Goal: Task Accomplishment & Management: Manage account settings

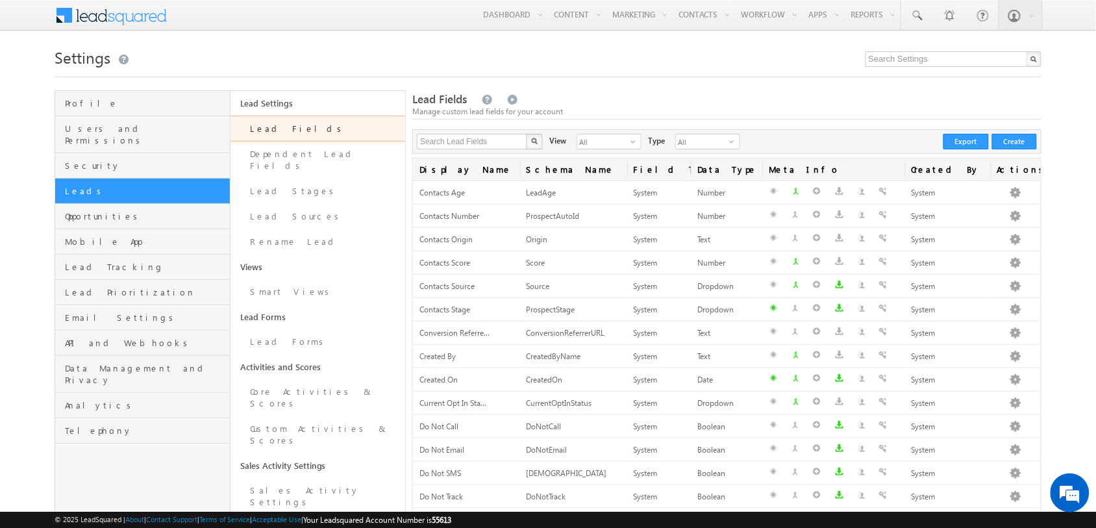
click at [138, 19] on span at bounding box center [120, 14] width 94 height 23
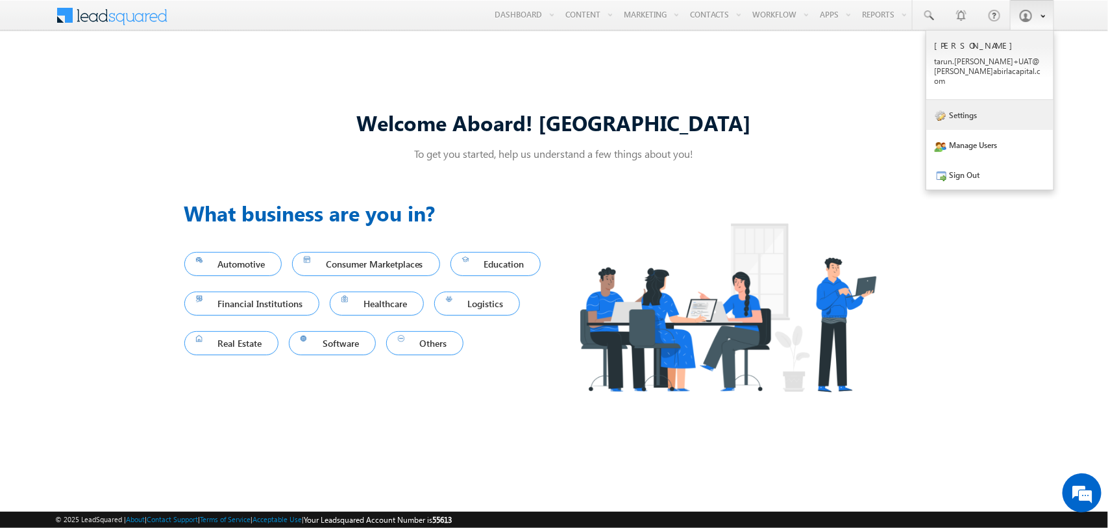
click at [974, 109] on link "Settings" at bounding box center [990, 115] width 127 height 30
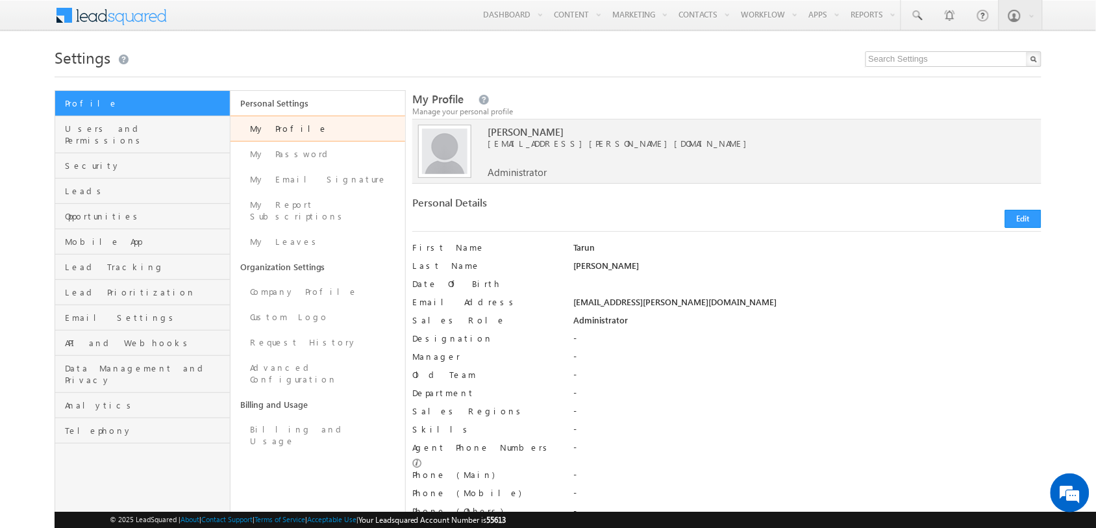
click at [648, 330] on div "Administrator" at bounding box center [806, 323] width 467 height 18
click at [114, 179] on link "Leads" at bounding box center [142, 191] width 174 height 25
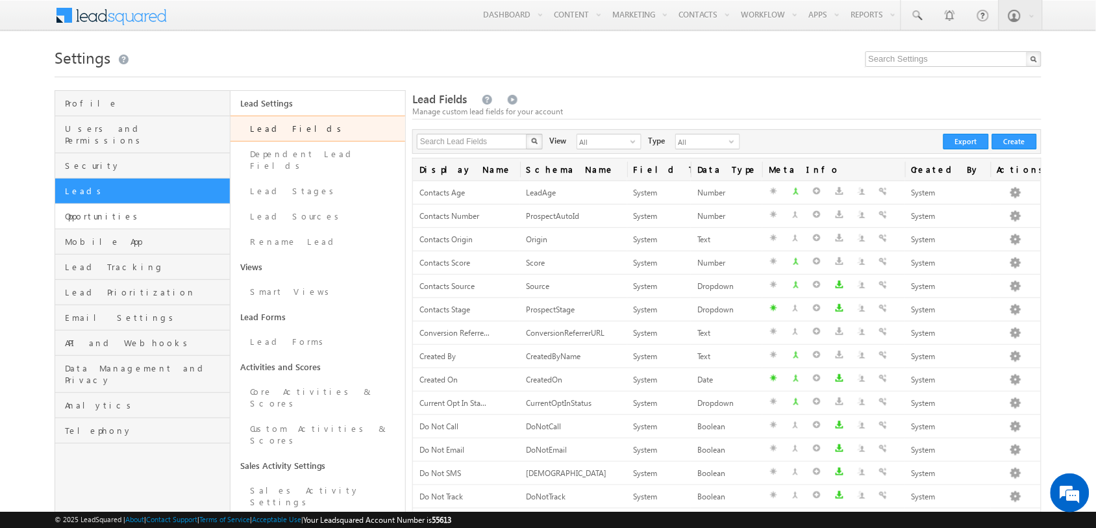
click at [147, 204] on link "Opportunities" at bounding box center [142, 216] width 174 height 25
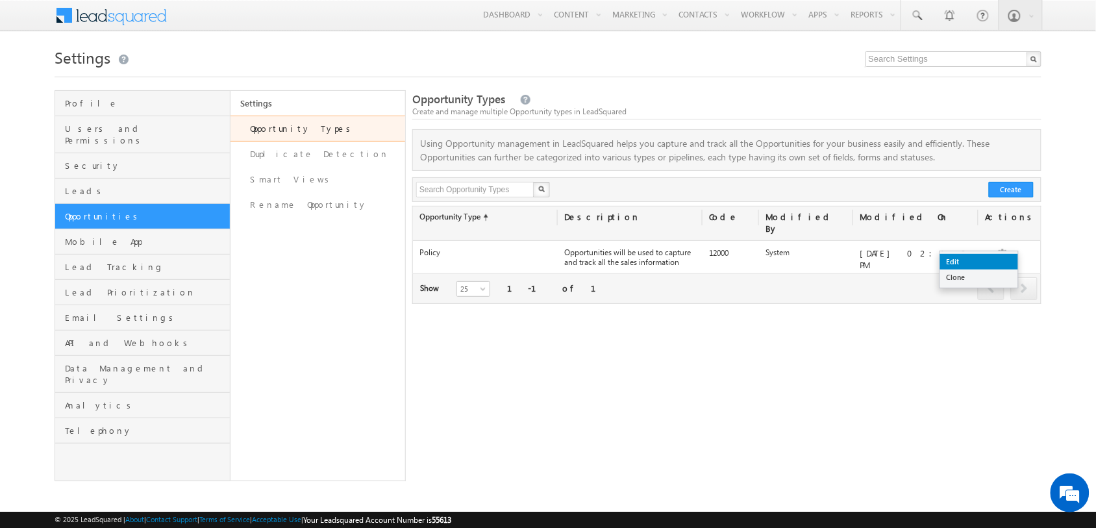
click at [986, 257] on link "Edit" at bounding box center [979, 262] width 78 height 16
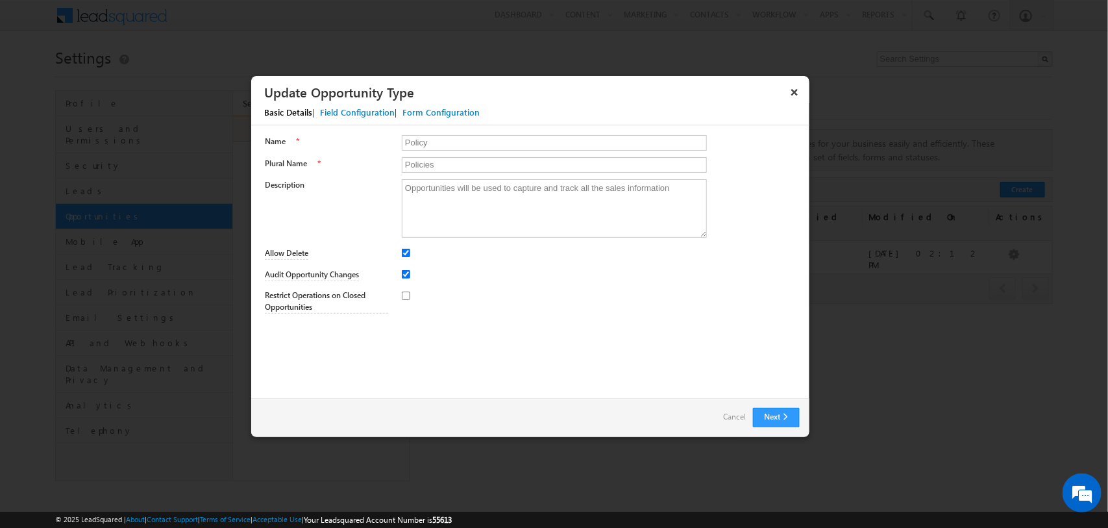
click at [375, 114] on div "Field Configuration" at bounding box center [357, 112] width 75 height 12
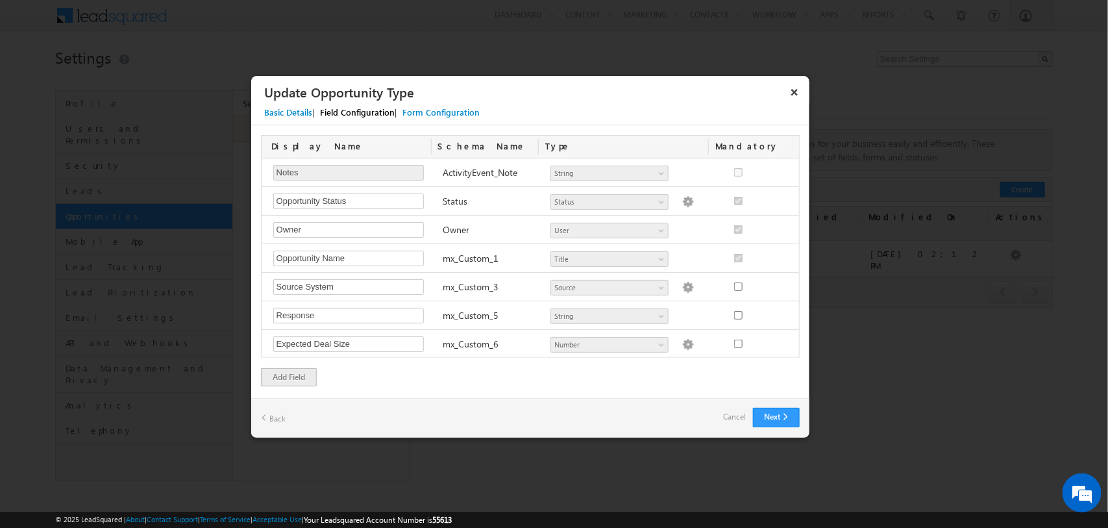
click at [735, 414] on link "Cancel" at bounding box center [735, 417] width 23 height 18
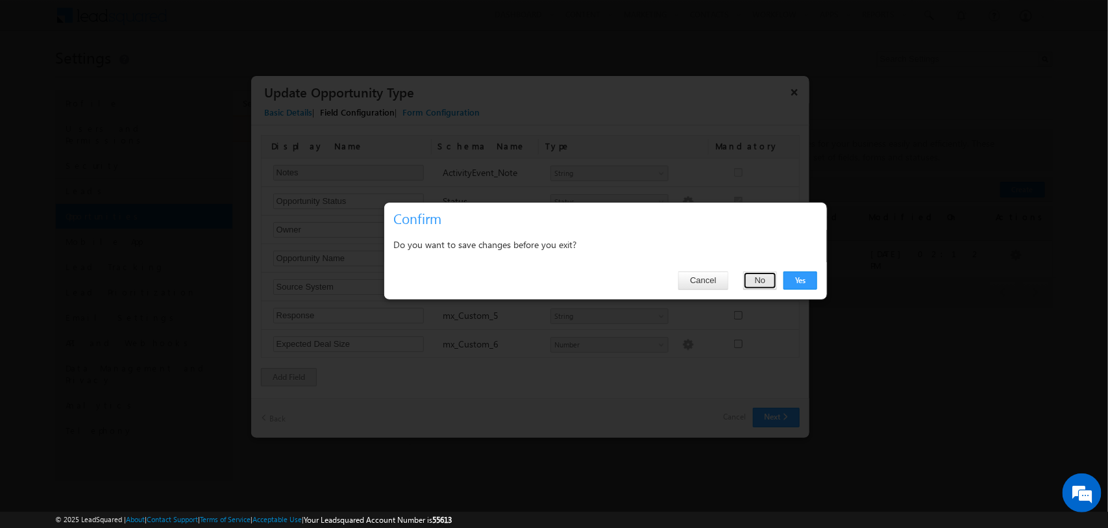
click at [760, 284] on button "No" at bounding box center [760, 280] width 34 height 18
